Goal: Use online tool/utility: Use online tool/utility

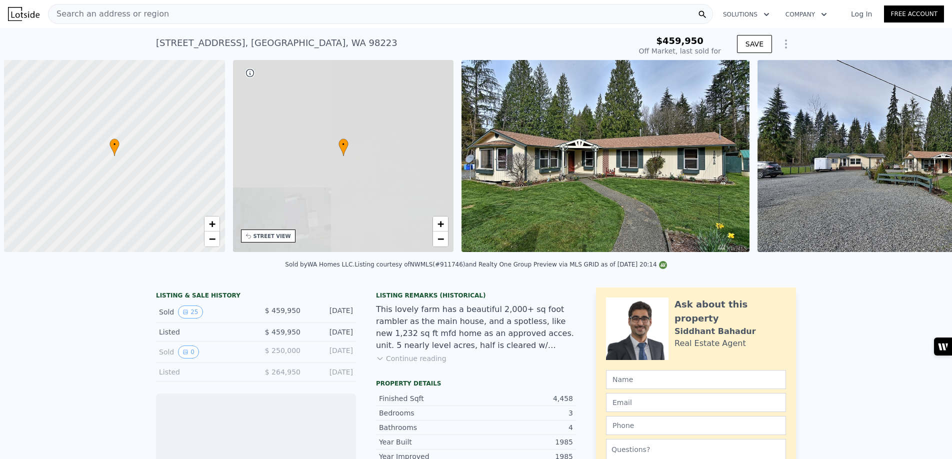
scroll to position [0, 4]
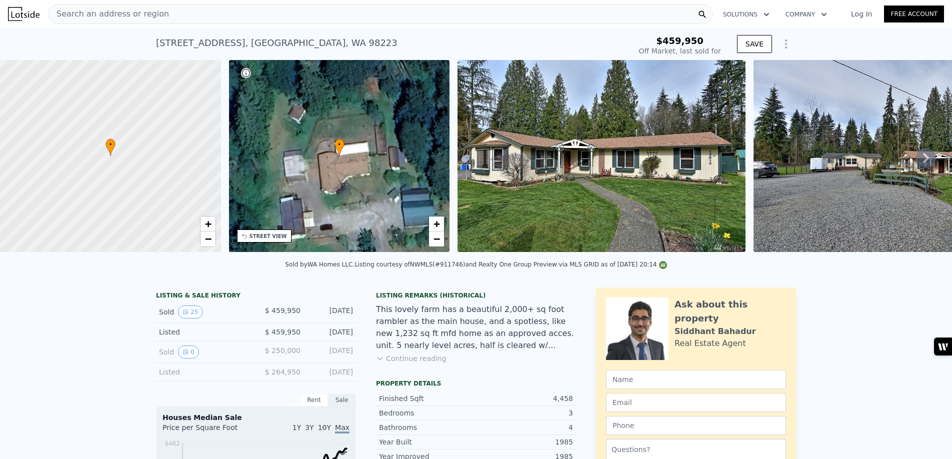
click at [158, 15] on div "Search an address or region" at bounding box center [380, 14] width 665 height 20
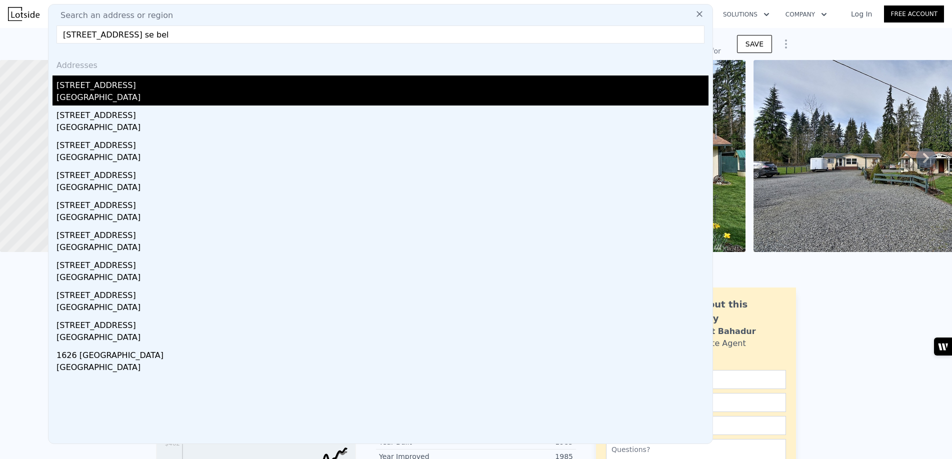
type input "[STREET_ADDRESS] se bel"
click at [122, 87] on div "[STREET_ADDRESS]" at bounding box center [382, 83] width 652 height 16
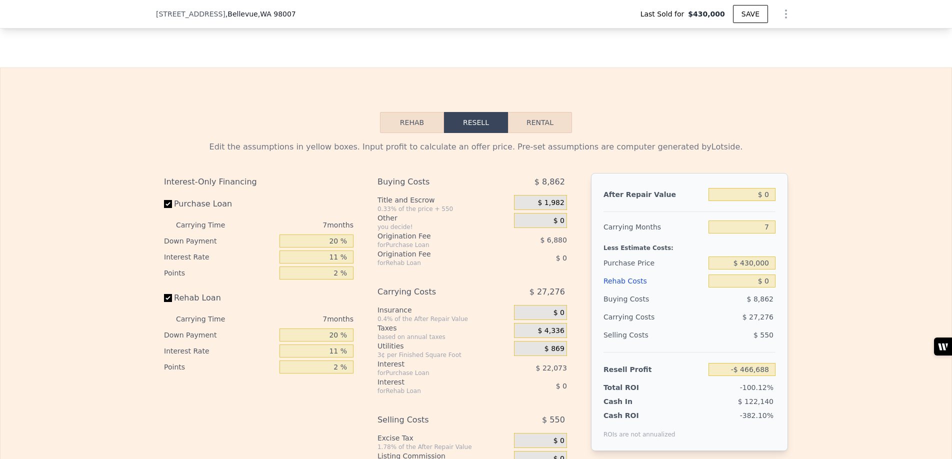
scroll to position [1444, 0]
click at [167, 296] on input "Rehab Loan" at bounding box center [168, 297] width 8 height 8
checkbox input "false"
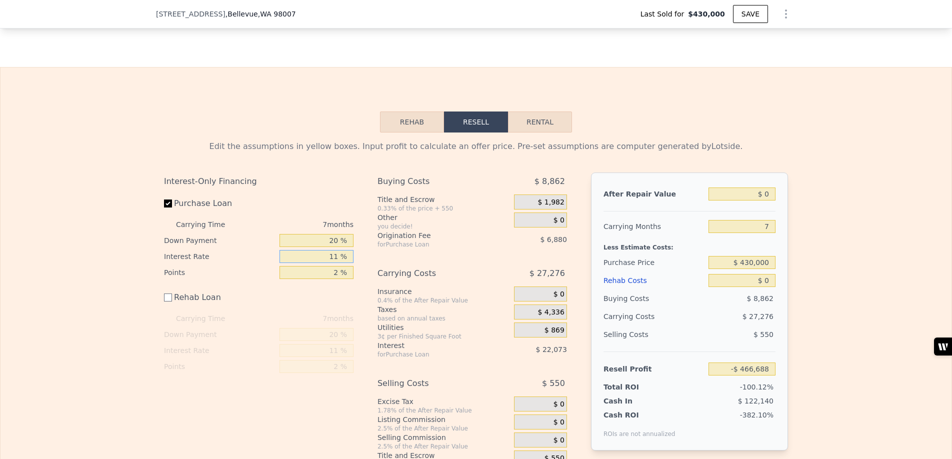
drag, startPoint x: 338, startPoint y: 256, endPoint x: 330, endPoint y: 256, distance: 7.5
click at [330, 256] on input "11 %" at bounding box center [316, 256] width 74 height 13
type input "6 %"
type input "-$ 456,657"
type input "6 %"
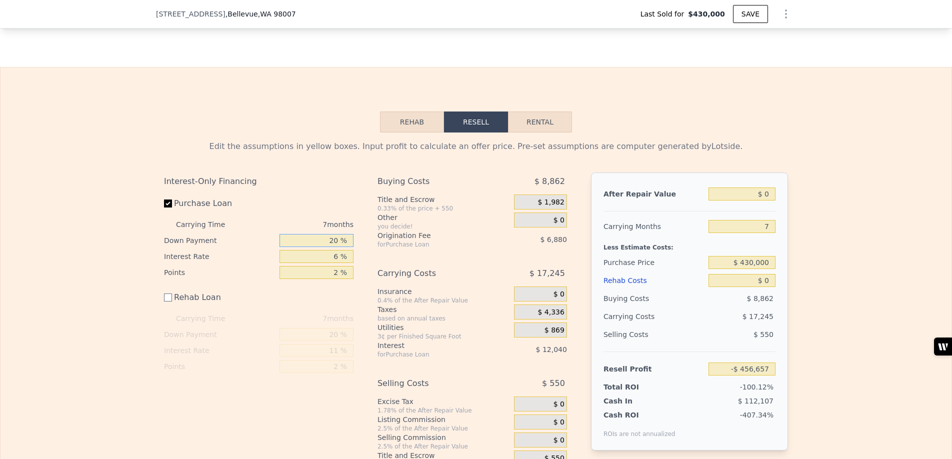
drag, startPoint x: 335, startPoint y: 241, endPoint x: 326, endPoint y: 241, distance: 9.0
click at [326, 241] on input "20 %" at bounding box center [316, 240] width 74 height 13
type input "0 %"
type input "-$ 461,387"
type input "10 %"
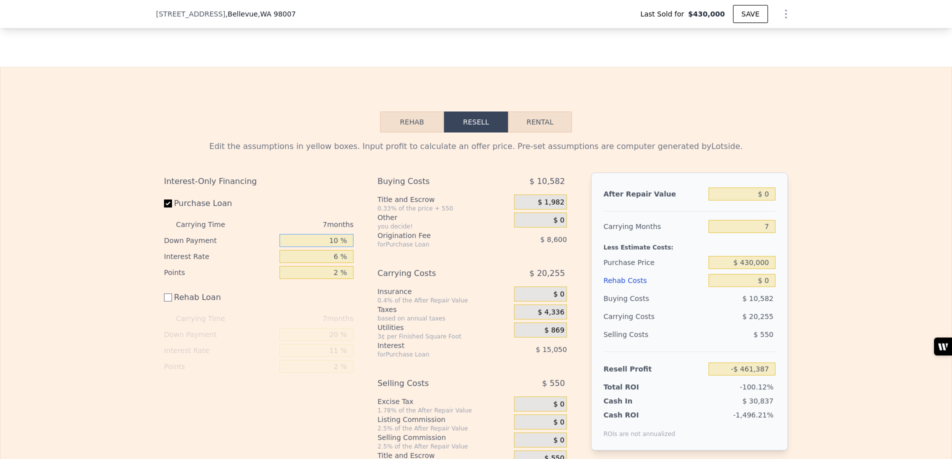
type input "-$ 459,022"
type input "10 %"
click at [765, 193] on input "$ 0" at bounding box center [741, 193] width 67 height 13
type input "$ 10"
type input "-$ 459,012"
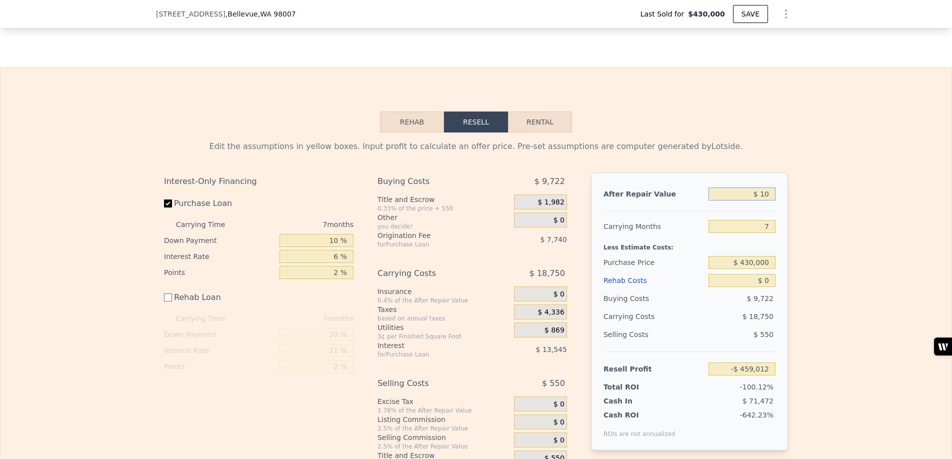
type input "$ 140"
type input "-$ 458,892"
type input "$ 1,400"
type input "-$ 457,725"
type input "$ 14,000"
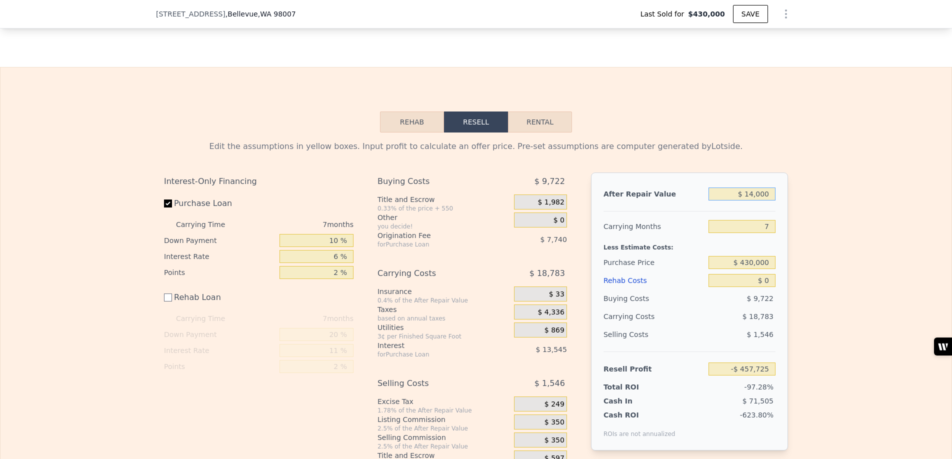
type input "-$ 446,051"
type input "$ 140,000"
type input "-$ 329,307"
type input "$ 1,400,000"
type input "$ 838,129"
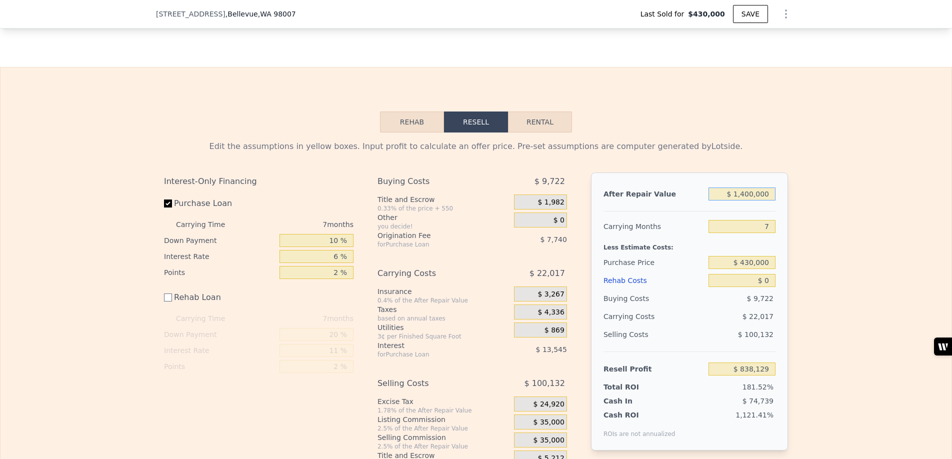
type input "$ 1,400,000"
click at [784, 227] on div "After Repair Value $ 1,400,000 Carrying Months 7 Less Estimate Costs: Purchase …" at bounding box center [689, 311] width 197 height 278
type input "3"
type input "$ 850,711"
type input "3"
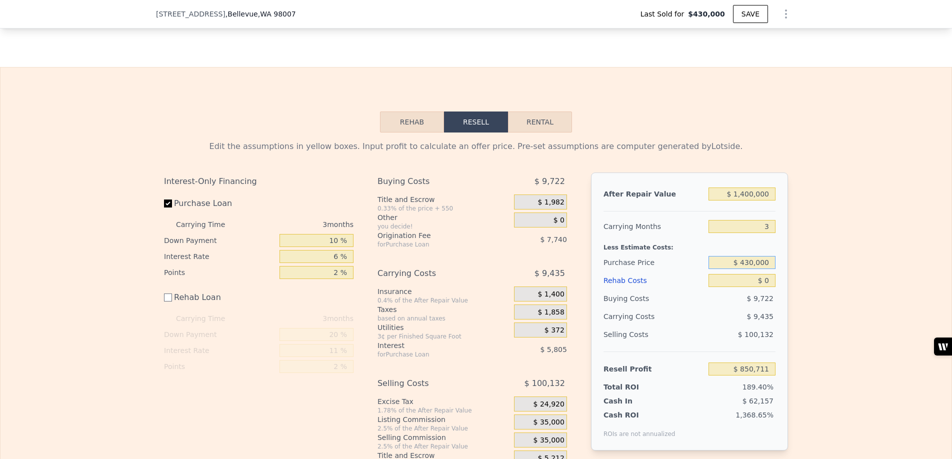
click at [743, 264] on input "$ 430,000" at bounding box center [741, 262] width 67 height 13
type input "$ 1,130,000"
click at [847, 245] on div "Edit the assumptions in yellow boxes. Input profit to calculate an offer price.…" at bounding box center [475, 300] width 951 height 336
type input "$ 126,330"
click at [743, 194] on input "$ 1,400,000" at bounding box center [741, 193] width 67 height 13
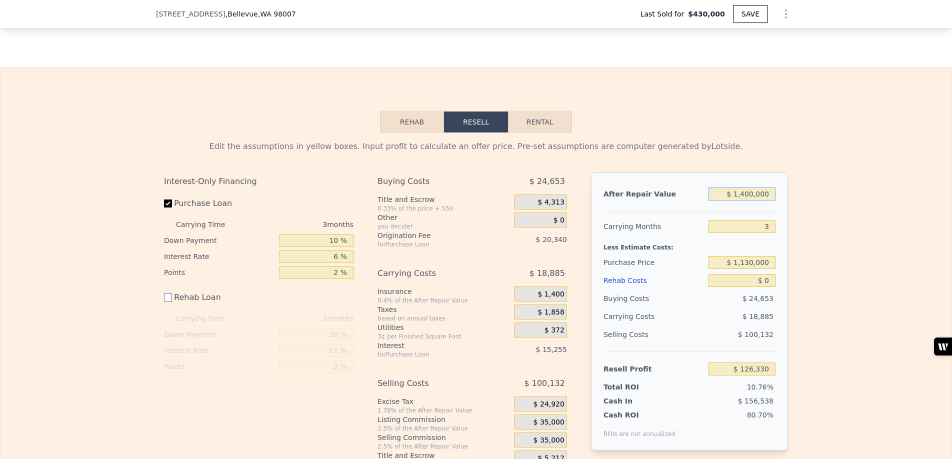
type input "$ 1,300,000"
type input "$ 33,543"
click at [834, 213] on div "Edit the assumptions in yellow boxes. Input profit to calculate an offer price.…" at bounding box center [475, 300] width 951 height 336
click at [743, 195] on input "$ 1,300,000" at bounding box center [741, 193] width 67 height 13
type input "$ 1,400,000"
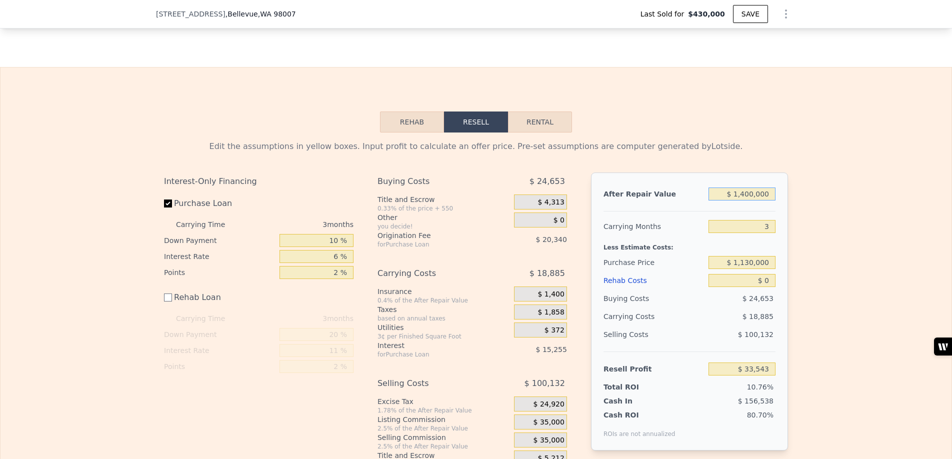
type input "$ 126,330"
type input "$ 1,400,000"
drag, startPoint x: 753, startPoint y: 262, endPoint x: 745, endPoint y: 262, distance: 8.0
click at [745, 262] on input "$ 1,130,000" at bounding box center [741, 262] width 67 height 13
type input "$ 1,150,000"
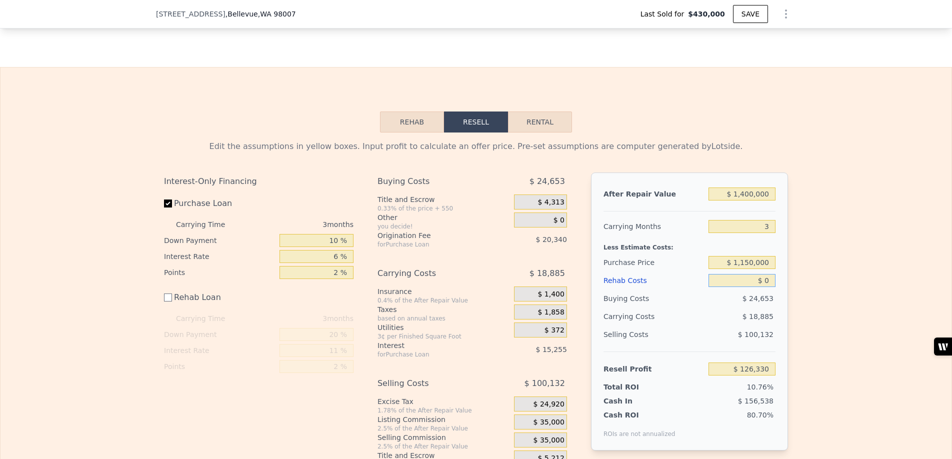
click at [765, 281] on input "$ 0" at bounding box center [741, 280] width 67 height 13
type input "$ 105,633"
type input "$ 10"
type input "$ 105,623"
type input "$ 150"
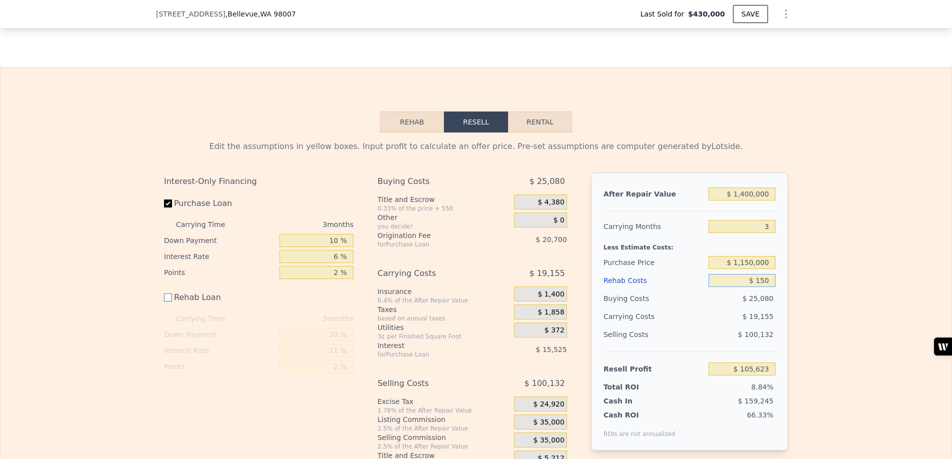
type input "$ 105,483"
type input "$ 1,500"
type input "$ 104,133"
type input "$ 15,000"
type input "$ 90,633"
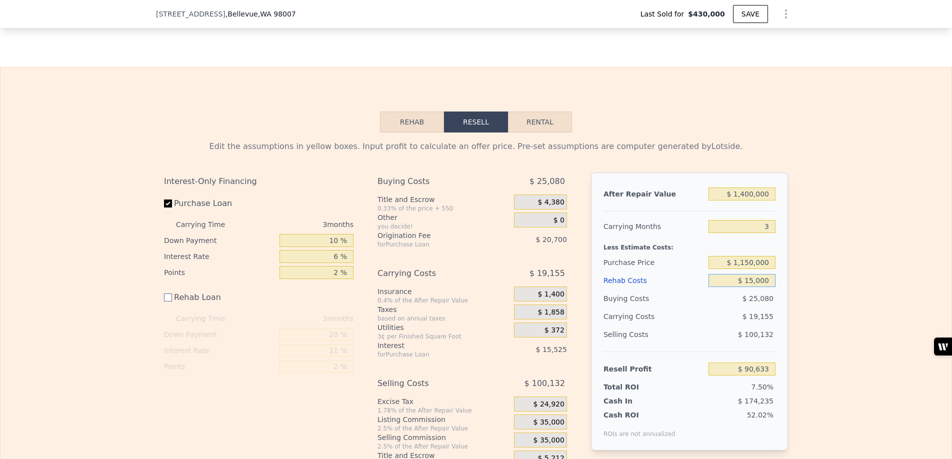
type input "$ 150,000"
type input "-$ 44,367"
type input "$ 150,000"
click at [753, 195] on input "$ 1,400,000" at bounding box center [741, 193] width 67 height 13
click at [747, 197] on input "$ 1,400,000" at bounding box center [741, 193] width 67 height 13
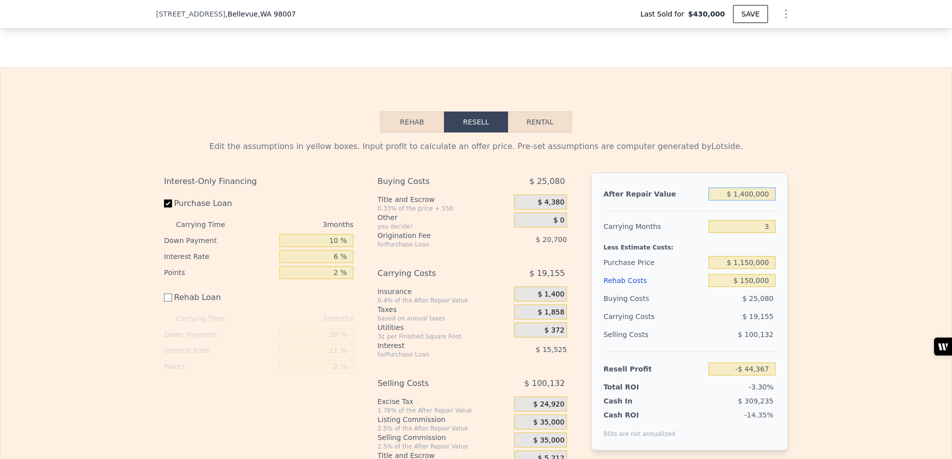
type input "$ 1,450,000"
type input "$ 2,026"
type input "$ 1,450,000"
click at [818, 220] on div "Edit the assumptions in yellow boxes. Input profit to calculate an offer price.…" at bounding box center [475, 300] width 951 height 336
drag, startPoint x: 766, startPoint y: 226, endPoint x: 759, endPoint y: 226, distance: 6.5
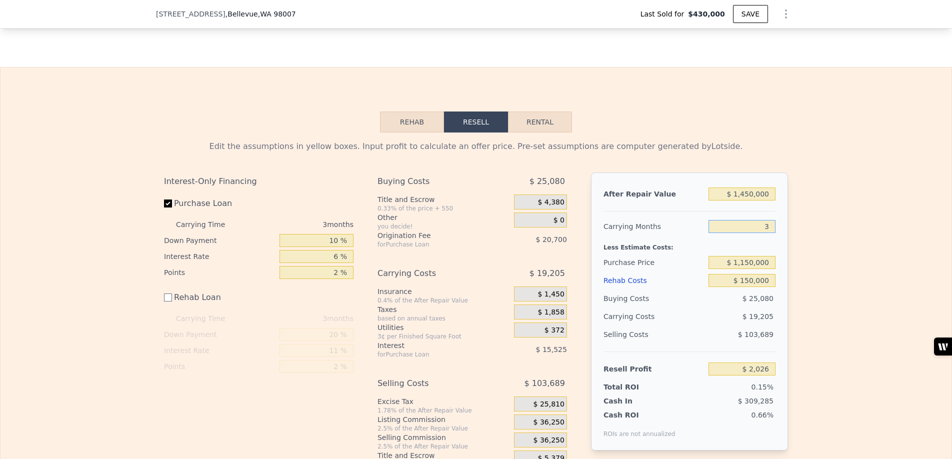
click at [760, 226] on input "3" at bounding box center [741, 226] width 67 height 13
drag, startPoint x: 773, startPoint y: 227, endPoint x: 759, endPoint y: 226, distance: 14.5
click at [759, 226] on input "3" at bounding box center [741, 226] width 67 height 13
type input "2"
type input "$ 8,427"
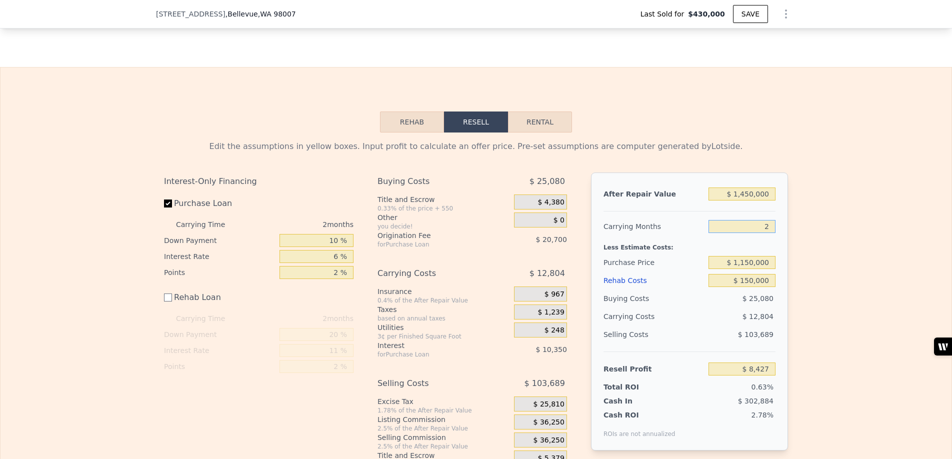
type input "2"
click at [814, 236] on div "Edit the assumptions in yellow boxes. Input profit to calculate an offer price.…" at bounding box center [475, 300] width 951 height 336
click at [746, 195] on input "$ 1,450,000" at bounding box center [741, 193] width 67 height 13
type input "$ 1,490,000"
type input "$ 45,556"
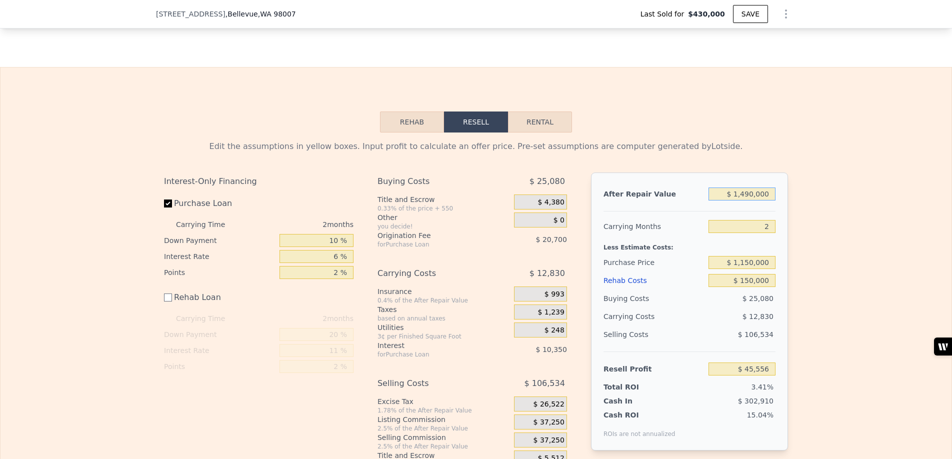
type input "$ 1,490,000"
click at [784, 229] on div "After Repair Value $ 1,490,000 Carrying Months 2 Less Estimate Costs: Purchase …" at bounding box center [689, 311] width 197 height 278
type input "3"
type input "$ 39,141"
type input "3"
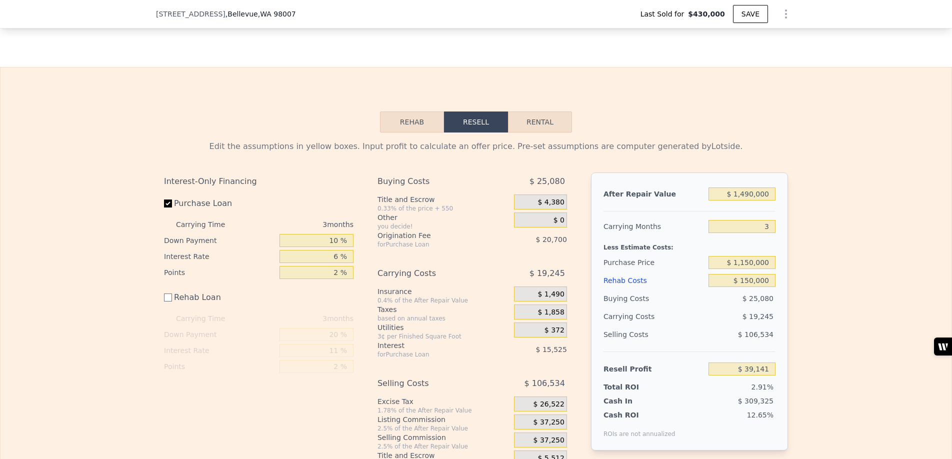
click at [819, 230] on div "Edit the assumptions in yellow boxes. Input profit to calculate an offer price.…" at bounding box center [475, 300] width 951 height 336
click at [745, 281] on input "$ 150,000" at bounding box center [741, 280] width 67 height 13
type input "$ 100,000"
type input "$ 89,141"
type input "$ 100,000"
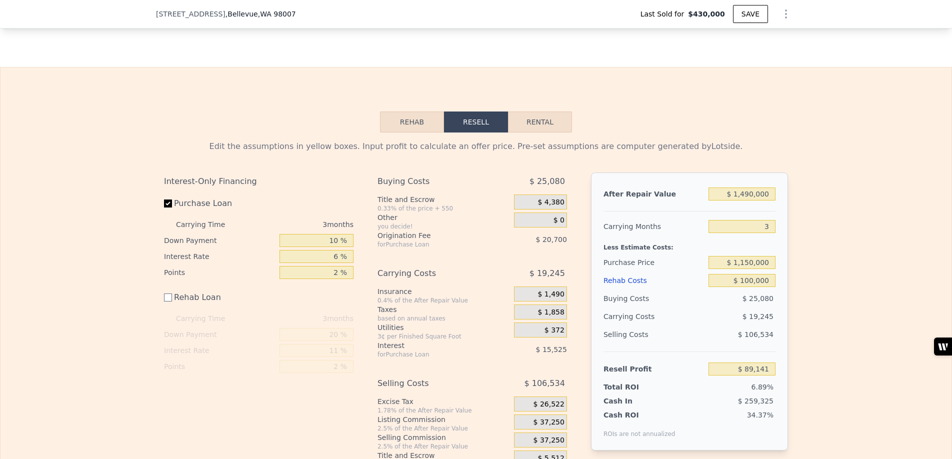
click at [820, 298] on div "Edit the assumptions in yellow boxes. Input profit to calculate an offer price.…" at bounding box center [475, 300] width 951 height 336
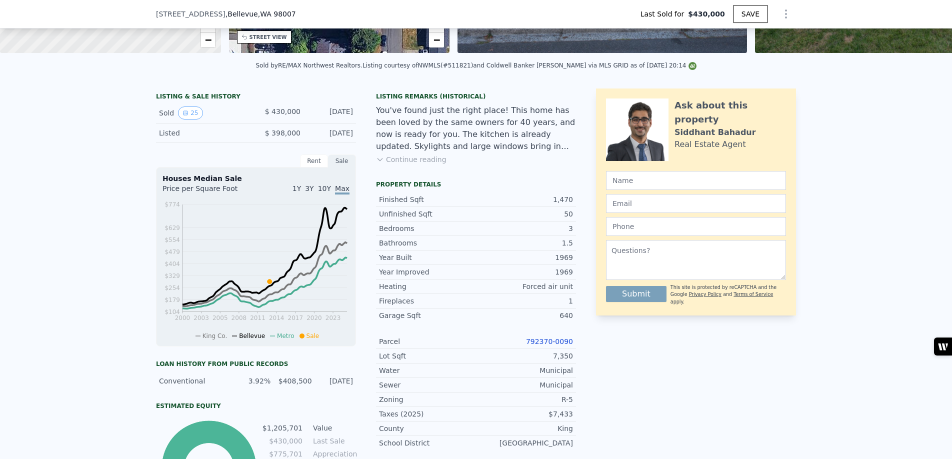
scroll to position [0, 0]
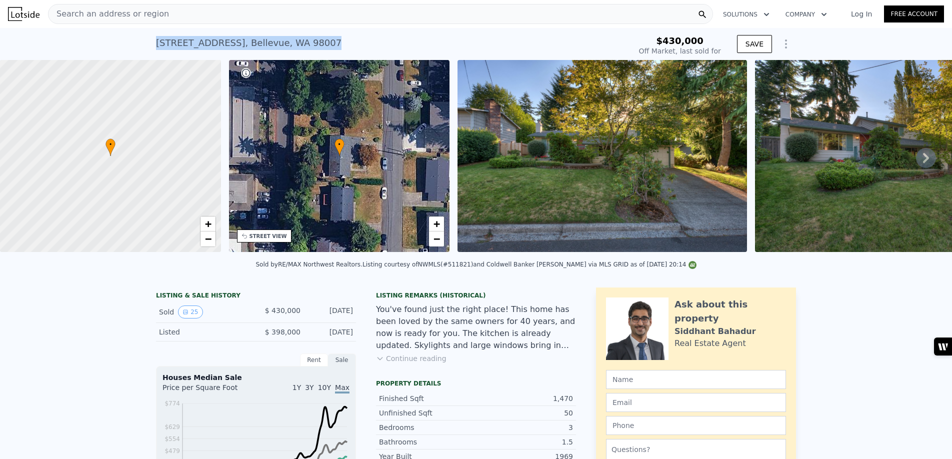
drag, startPoint x: 321, startPoint y: 40, endPoint x: 154, endPoint y: 42, distance: 167.5
click at [154, 42] on div "[STREET_ADDRESS] Sold [DATE] for $430k $430,000 Off Market, last sold for SAVE" at bounding box center [476, 44] width 952 height 32
click at [207, 225] on span "+" at bounding box center [207, 223] width 6 height 12
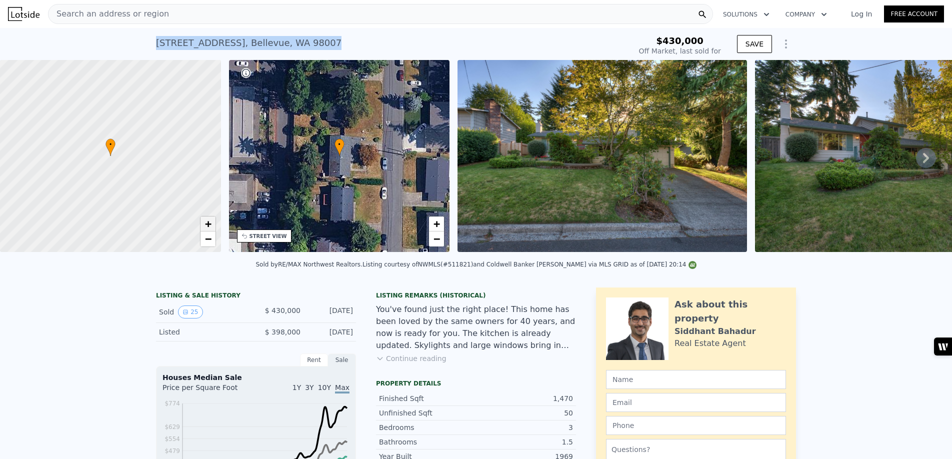
click at [207, 225] on span "+" at bounding box center [207, 223] width 6 height 12
copy div "[STREET_ADDRESS]"
checkbox input "true"
type input "$ 1,314,000"
type input "7"
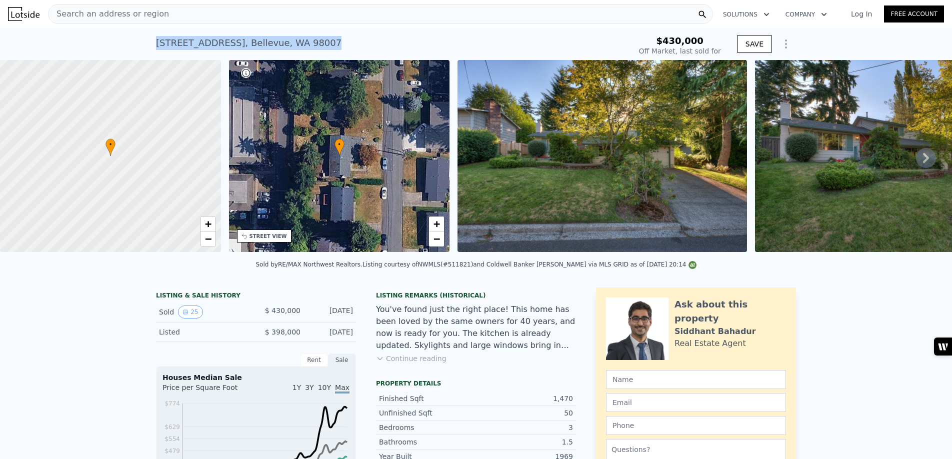
type input "$ 0"
type input "$ 750,781"
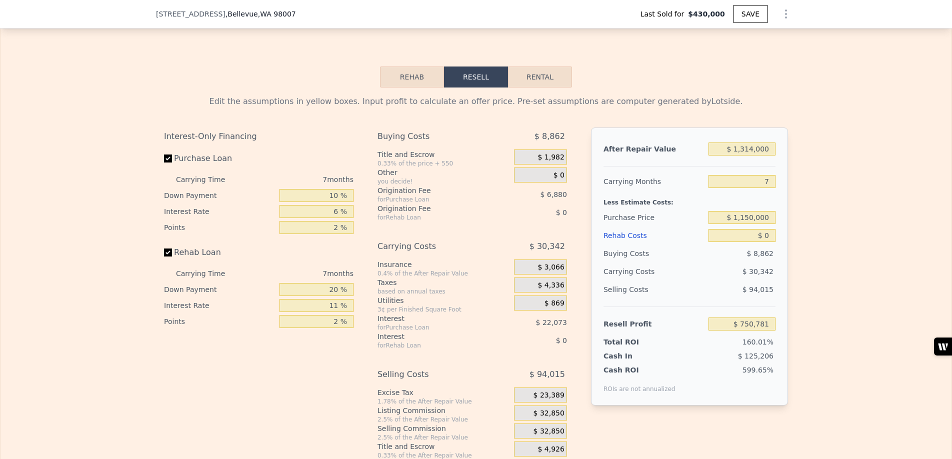
scroll to position [1479, 0]
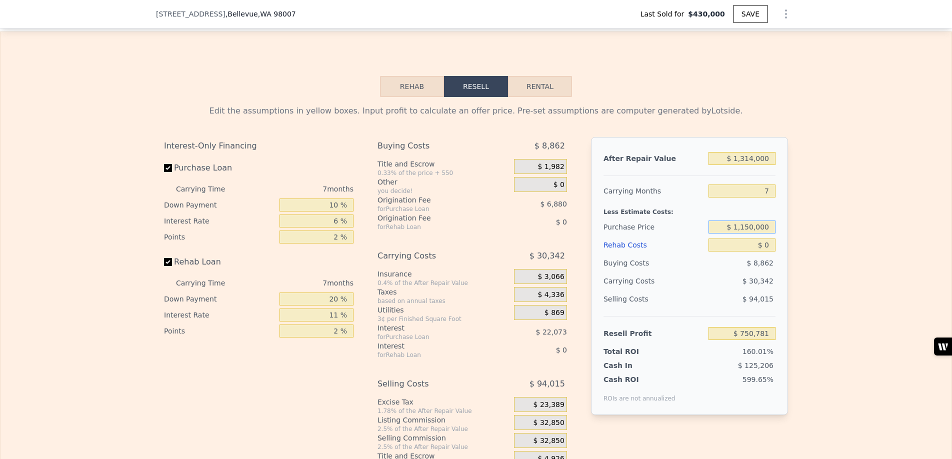
click at [747, 229] on input "$ 1,150,000" at bounding box center [741, 226] width 67 height 13
type input "$ 1,100,000"
click at [763, 245] on input "$ 0" at bounding box center [741, 244] width 67 height 13
type input "$ 33,432"
type input "$ 150"
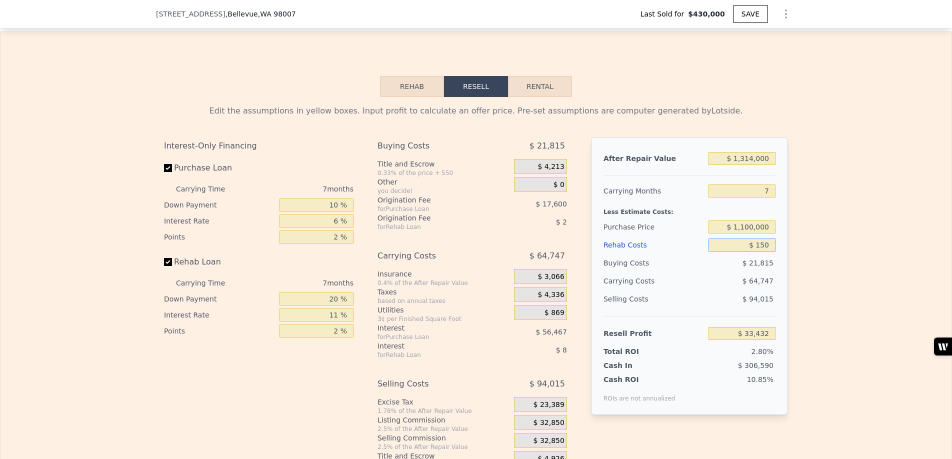
type input "$ 33,273"
type input "$ 1,500"
type input "$ 31,831"
type input "$ 15,000"
type input "$ 17,422"
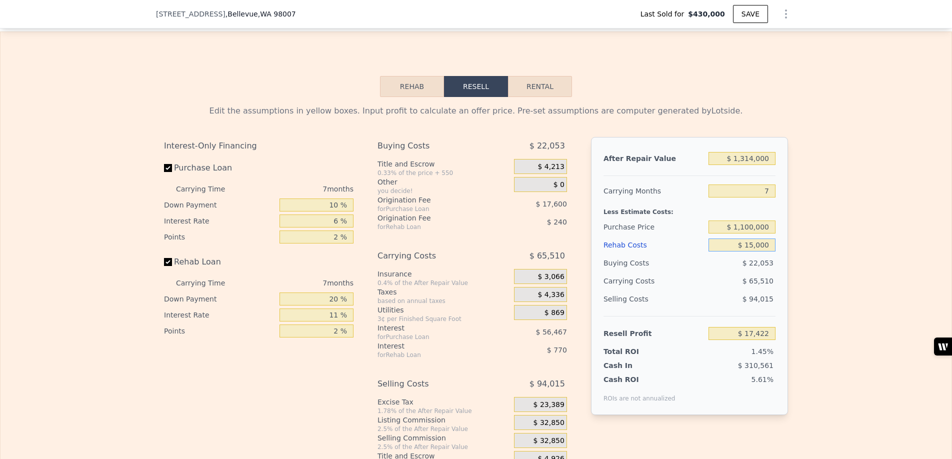
type input "$ 150,000"
type input "-$ 126,668"
type input "$ 150,000"
click at [780, 243] on div "After Repair Value $ 1,314,000 Carrying Months 7 Less Estimate Costs: Purchase …" at bounding box center [689, 276] width 197 height 278
drag, startPoint x: 765, startPoint y: 187, endPoint x: 779, endPoint y: 187, distance: 14.0
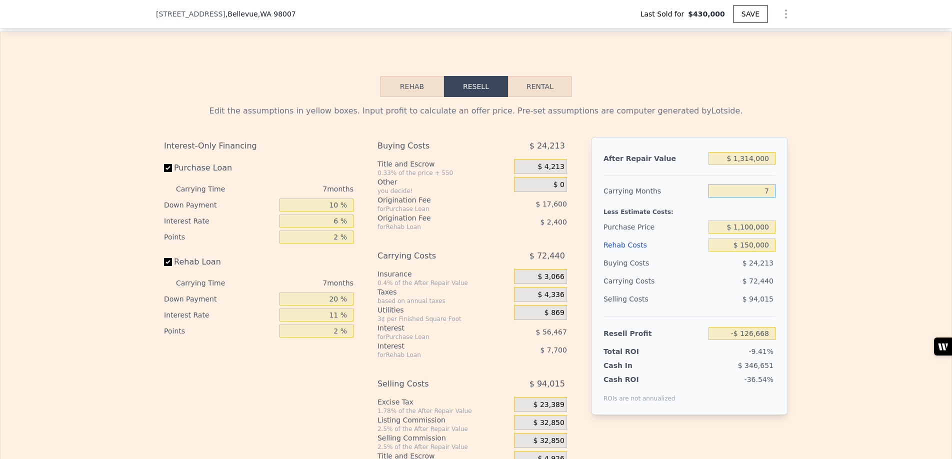
click at [779, 187] on div "After Repair Value $ 1,314,000 Carrying Months 7 Less Estimate Costs: Purchase …" at bounding box center [689, 276] width 197 height 278
type input "4"
type input "-$ 95,622"
type input "4"
click at [744, 159] on input "$ 1,314,000" at bounding box center [741, 157] width 67 height 13
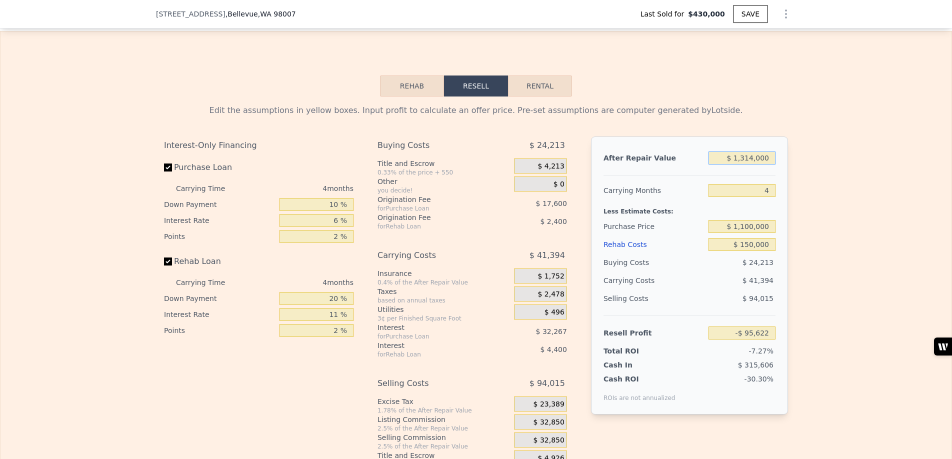
scroll to position [1476, 0]
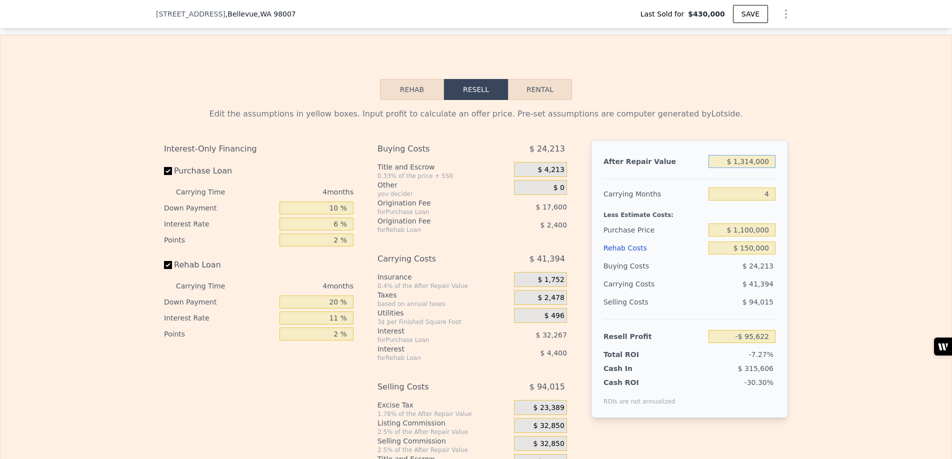
type input "$ 1,414,000"
type input "-$ 2,868"
type input "$ 1,414,000"
click at [780, 185] on div "After Repair Value $ 1,414,000 Carrying Months 4 Less Estimate Costs: Purchase …" at bounding box center [689, 279] width 197 height 278
click at [747, 250] on input "$ 150,000" at bounding box center [741, 247] width 67 height 13
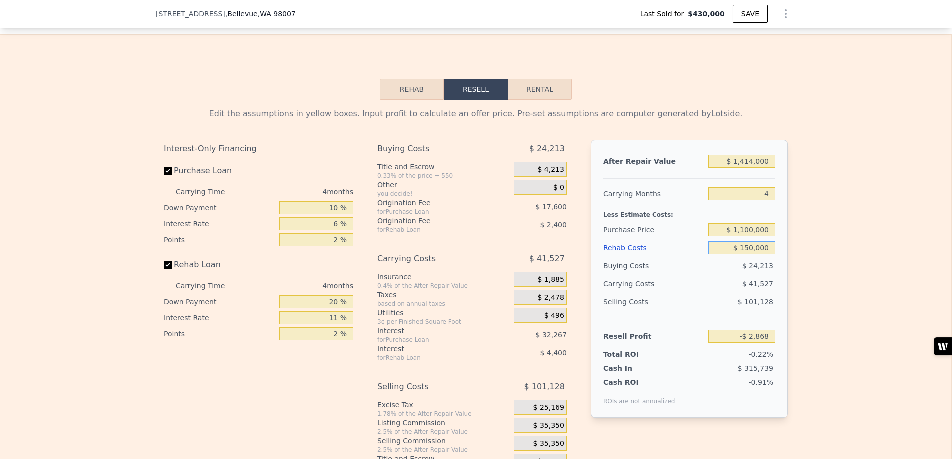
type input "$ 110,000"
type input "$ 38,944"
type input "$ 10,000"
type input "$ 143,480"
type input "$ 120,000"
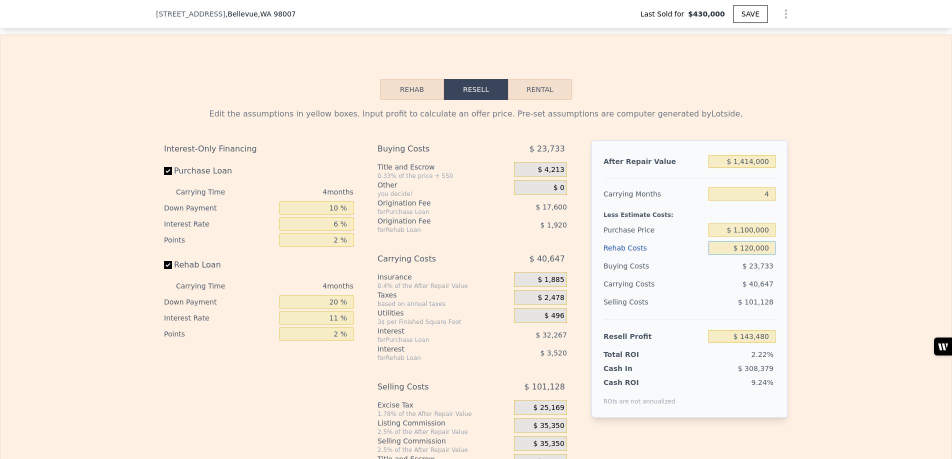
type input "$ 28,492"
type input "$ 120,000"
click at [783, 238] on div "After Repair Value $ 1,414,000 Carrying Months 4 Less Estimate Costs: Purchase …" at bounding box center [689, 279] width 197 height 278
